Goal: Navigation & Orientation: Find specific page/section

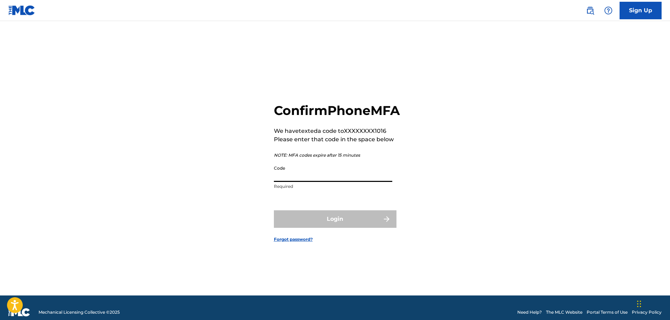
click at [323, 182] on input "Code" at bounding box center [333, 172] width 118 height 20
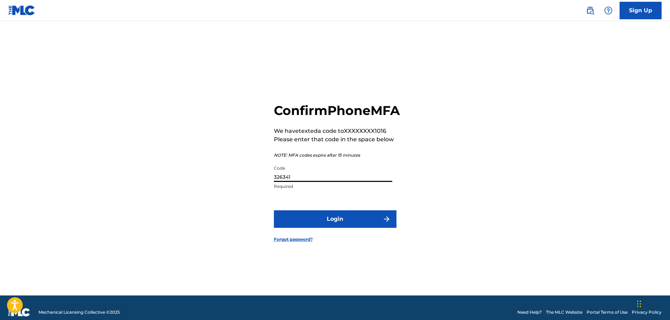
type input "326341"
click at [337, 228] on button "Login" at bounding box center [335, 219] width 123 height 18
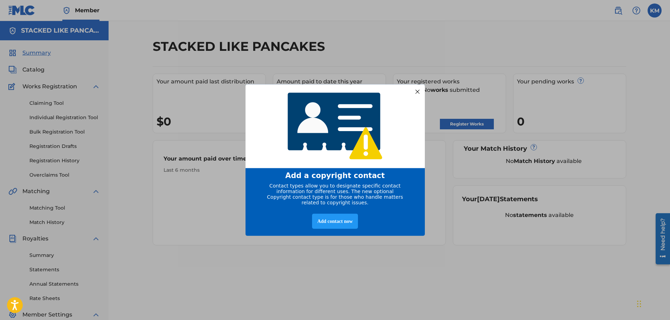
click at [417, 90] on div at bounding box center [417, 91] width 9 height 9
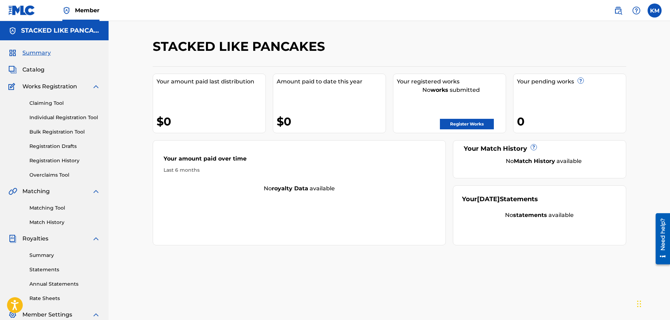
click at [53, 104] on link "Claiming Tool" at bounding box center [64, 103] width 71 height 7
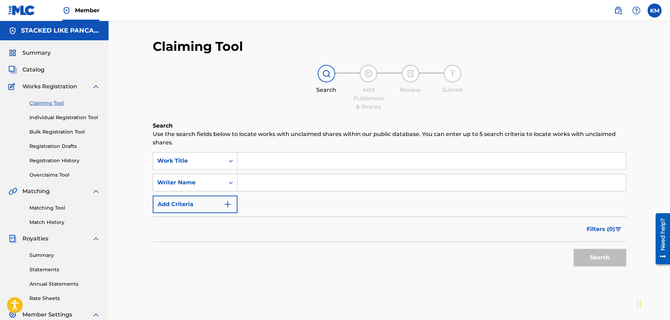
click at [43, 71] on span "Catalog" at bounding box center [33, 70] width 22 height 8
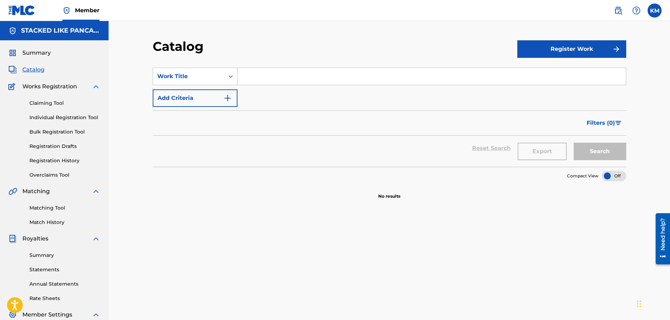
click at [41, 53] on span "Summary" at bounding box center [36, 53] width 28 height 8
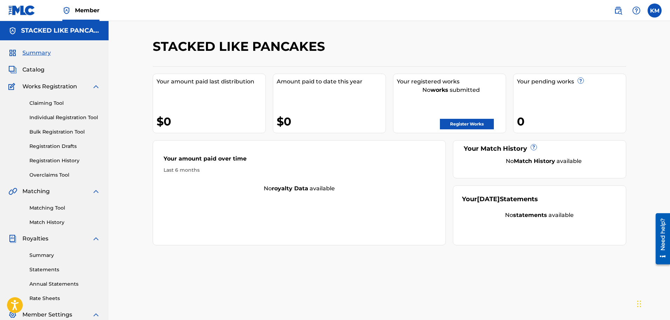
click at [657, 11] on label at bounding box center [655, 11] width 14 height 14
click at [655, 11] on input "KM [PERSON_NAME] [EMAIL_ADDRESS][DOMAIN_NAME] Notification Preferences Profile …" at bounding box center [655, 11] width 0 height 0
click at [589, 99] on p "Log out" at bounding box center [587, 99] width 16 height 6
click at [655, 11] on input "KM [PERSON_NAME] [EMAIL_ADDRESS][DOMAIN_NAME] Notification Preferences Profile …" at bounding box center [655, 11] width 0 height 0
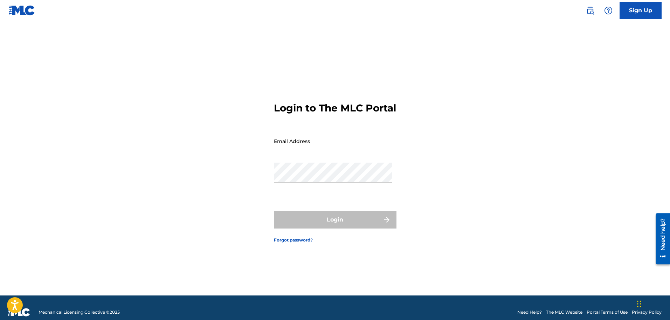
click at [295, 147] on input "Email Address" at bounding box center [333, 141] width 118 height 20
click at [522, 178] on div "Login to The MLC Portal Email Address [EMAIL_ADDRESS][DOMAIN_NAME] Password Log…" at bounding box center [335, 167] width 491 height 257
click at [466, 137] on div "Login to The MLC Portal Email Address [EMAIL_ADDRESS][DOMAIN_NAME] Password Log…" at bounding box center [335, 167] width 491 height 257
click at [357, 151] on input "[EMAIL_ADDRESS][DOMAIN_NAME]" at bounding box center [333, 141] width 118 height 20
type input "[EMAIL_ADDRESS][DOMAIN_NAME]"
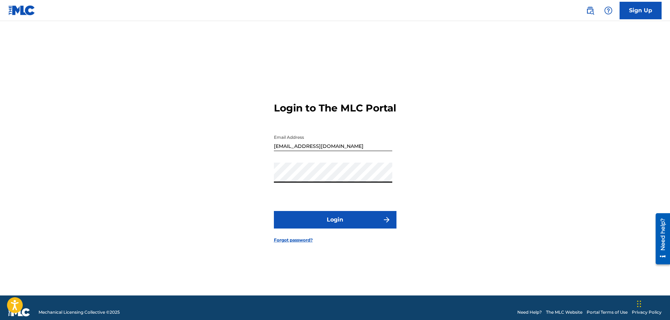
click at [335, 222] on button "Login" at bounding box center [335, 220] width 123 height 18
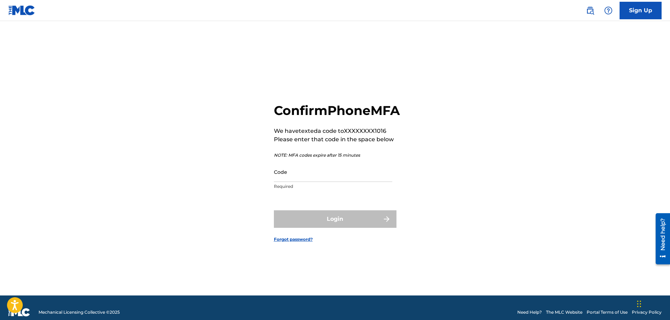
click at [329, 179] on input "Code" at bounding box center [333, 172] width 118 height 20
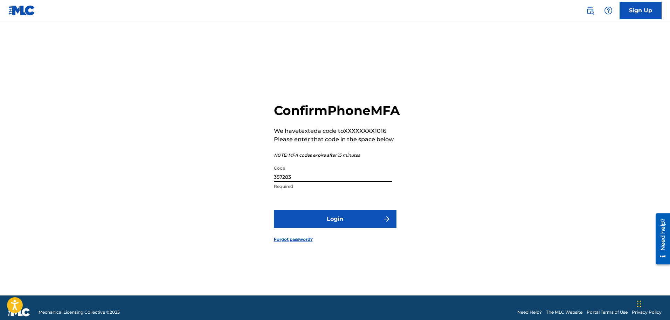
type input "357283"
click at [340, 226] on button "Login" at bounding box center [335, 219] width 123 height 18
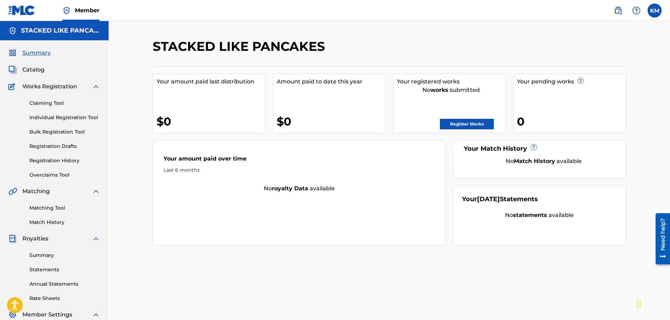
click at [58, 205] on link "Matching Tool" at bounding box center [64, 207] width 71 height 7
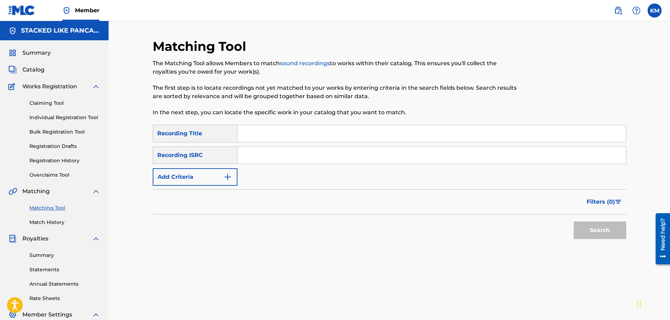
click at [48, 255] on link "Summary" at bounding box center [64, 255] width 71 height 7
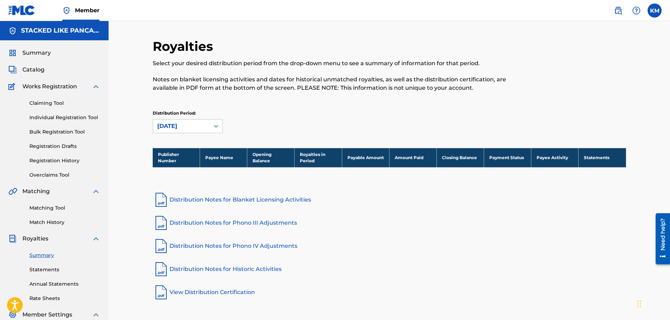
click at [186, 134] on div "Distribution Period: [DATE]" at bounding box center [390, 124] width 474 height 29
click at [186, 130] on div "[DATE]" at bounding box center [181, 126] width 48 height 8
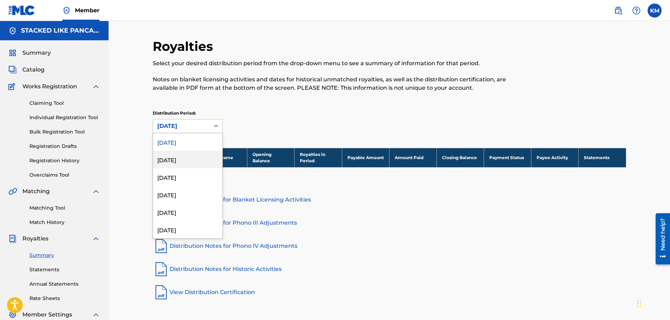
click at [179, 160] on div "[DATE]" at bounding box center [187, 160] width 69 height 18
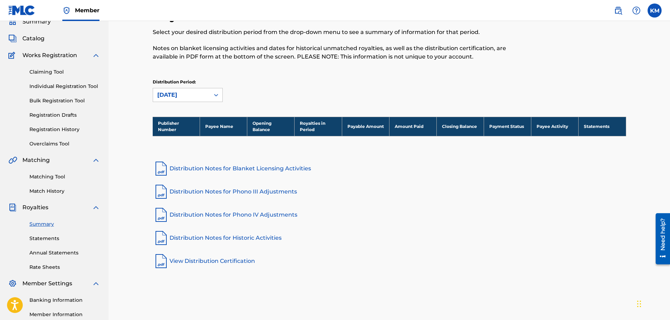
scroll to position [115, 0]
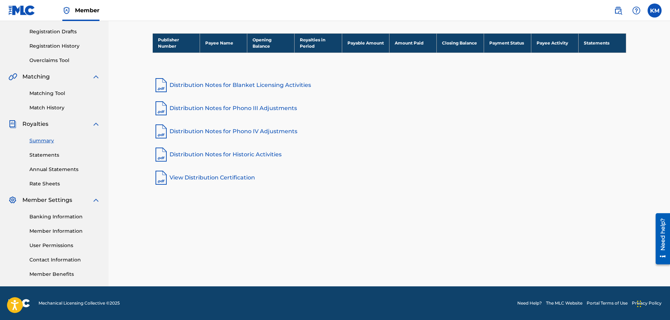
click at [63, 216] on link "Banking Information" at bounding box center [64, 216] width 71 height 7
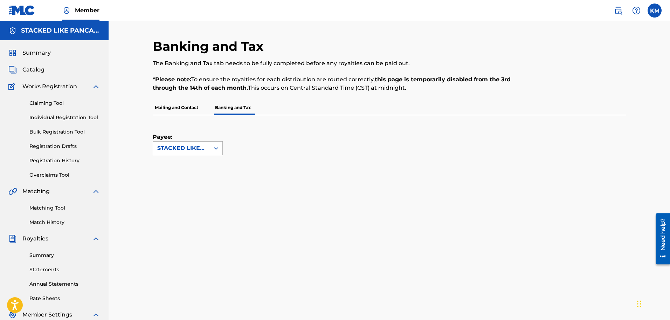
click at [195, 148] on div "STACKED LIKE PANCAKES" at bounding box center [181, 148] width 48 height 8
click at [198, 130] on div "Payee: STACKED LIKE PANCAKES selected, 1 of 1. 1 result available. Use Up and D…" at bounding box center [188, 135] width 70 height 40
click at [46, 53] on span "Summary" at bounding box center [36, 53] width 28 height 8
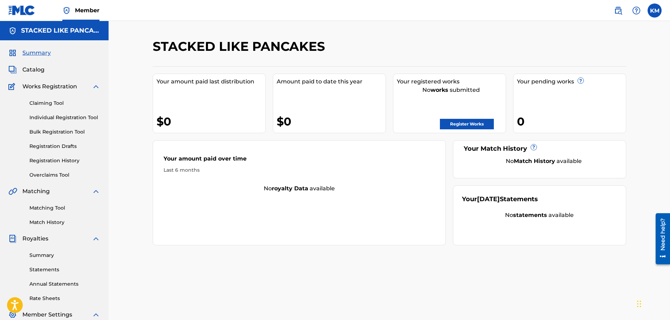
click at [40, 69] on span "Catalog" at bounding box center [33, 70] width 22 height 8
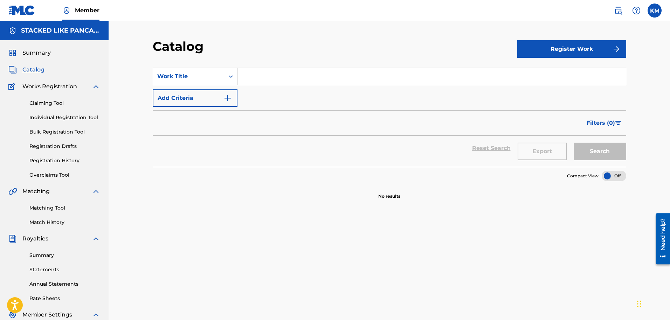
click at [40, 69] on span "Catalog" at bounding box center [33, 70] width 22 height 8
